Goal: Navigation & Orientation: Find specific page/section

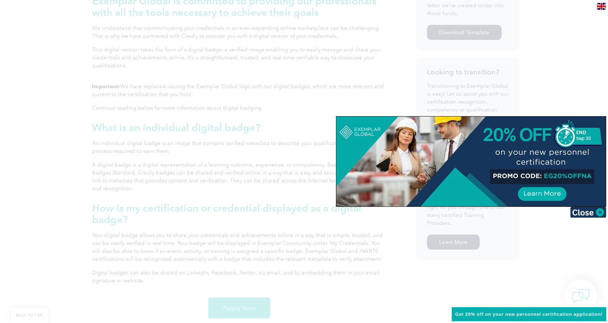
scroll to position [324, 0]
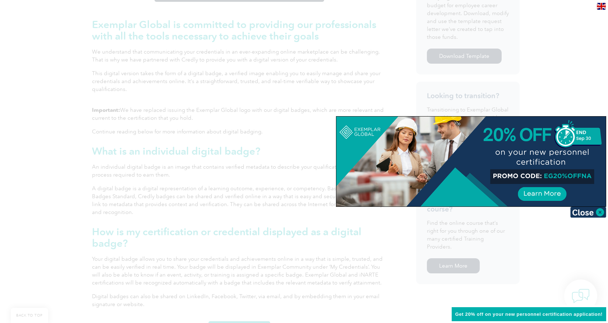
click at [600, 212] on img at bounding box center [588, 212] width 36 height 11
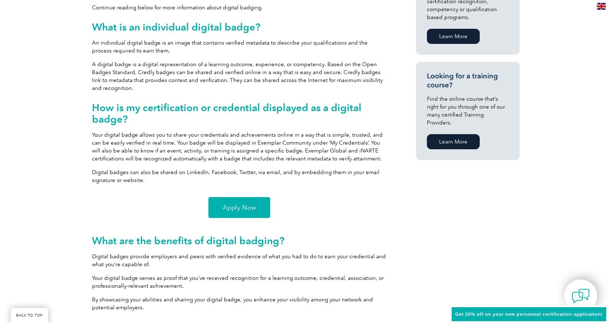
scroll to position [467, 0]
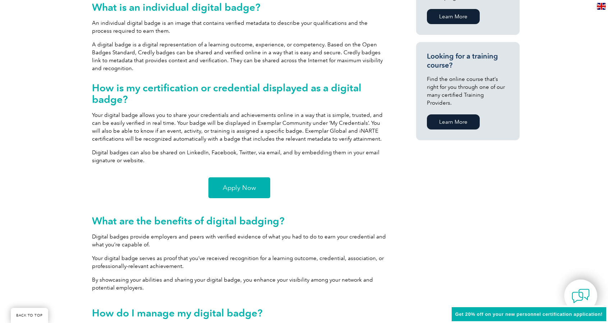
click at [260, 185] on link "Apply Now" at bounding box center [239, 187] width 62 height 21
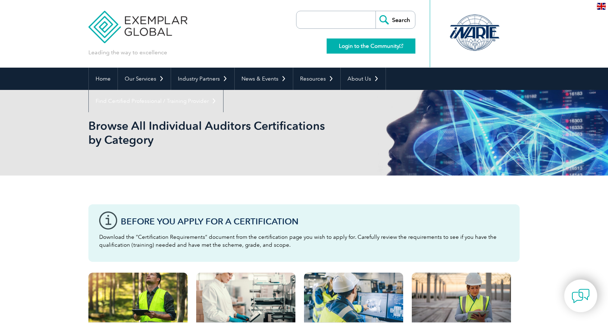
click at [391, 46] on link "Login to the Community" at bounding box center [371, 45] width 89 height 15
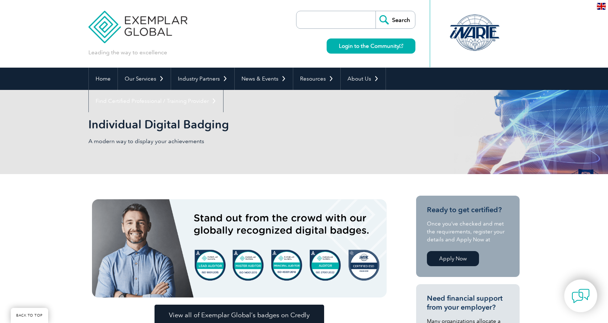
scroll to position [136, 0]
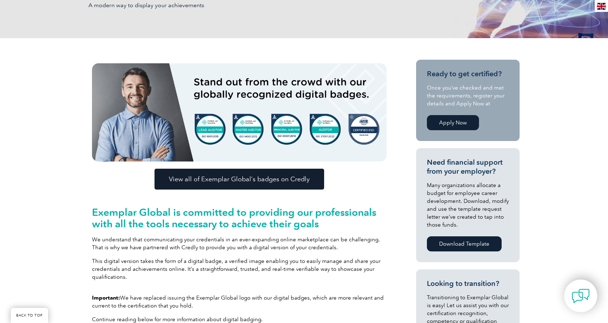
click at [283, 184] on link "View all of Exemplar Global’s badges on Credly" at bounding box center [240, 179] width 170 height 21
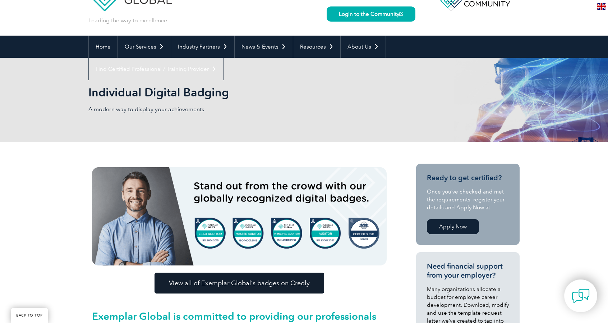
scroll to position [0, 0]
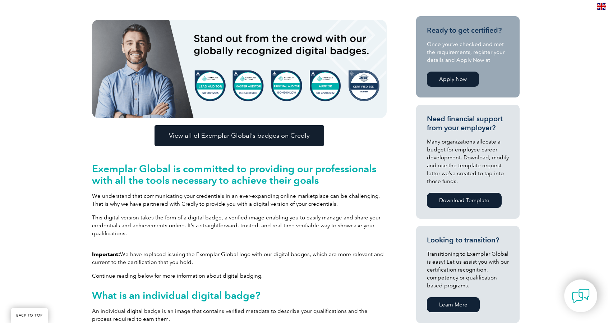
scroll to position [180, 0]
click at [246, 141] on link "View all of Exemplar Global’s badges on Credly" at bounding box center [240, 135] width 170 height 21
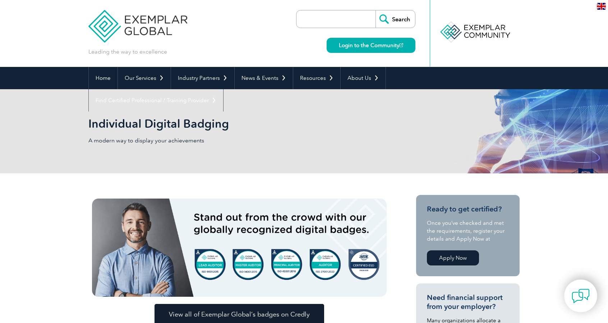
scroll to position [0, 0]
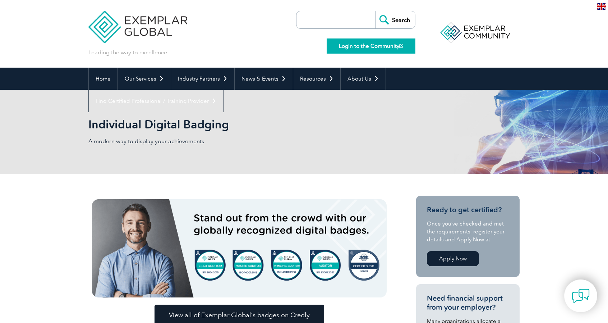
click at [370, 46] on link "Login to the Community" at bounding box center [371, 45] width 89 height 15
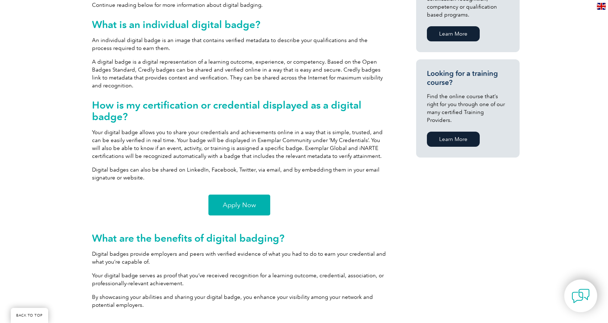
scroll to position [431, 0]
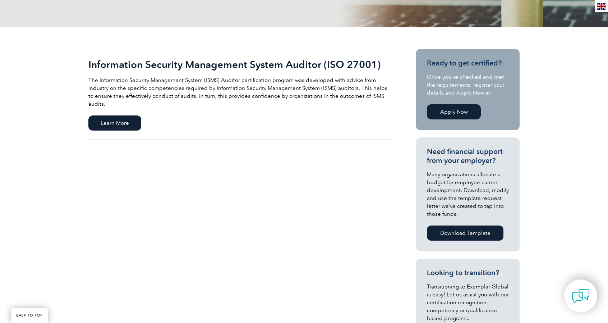
scroll to position [108, 0]
